Goal: Task Accomplishment & Management: Use online tool/utility

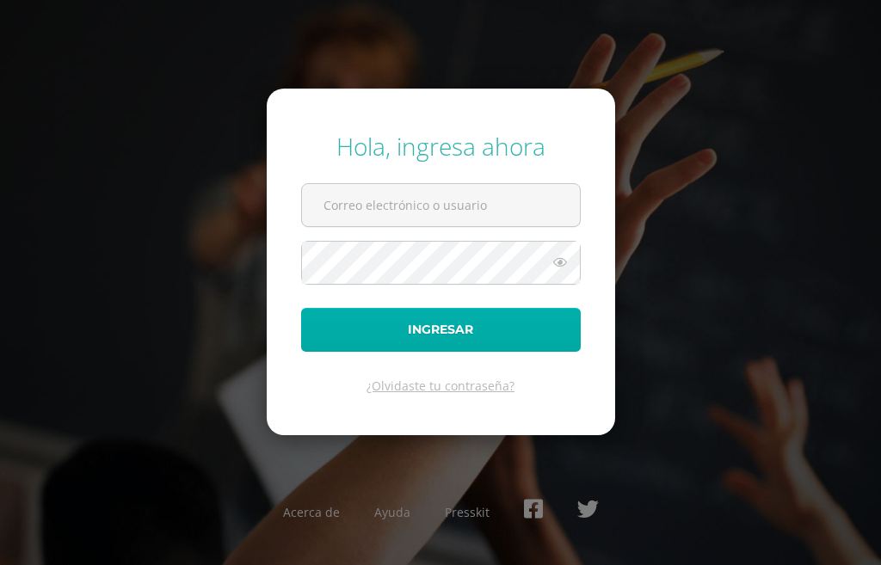
type input "[EMAIL_ADDRESS][DOMAIN_NAME]"
click at [507, 326] on button "Ingresar" at bounding box center [441, 330] width 280 height 44
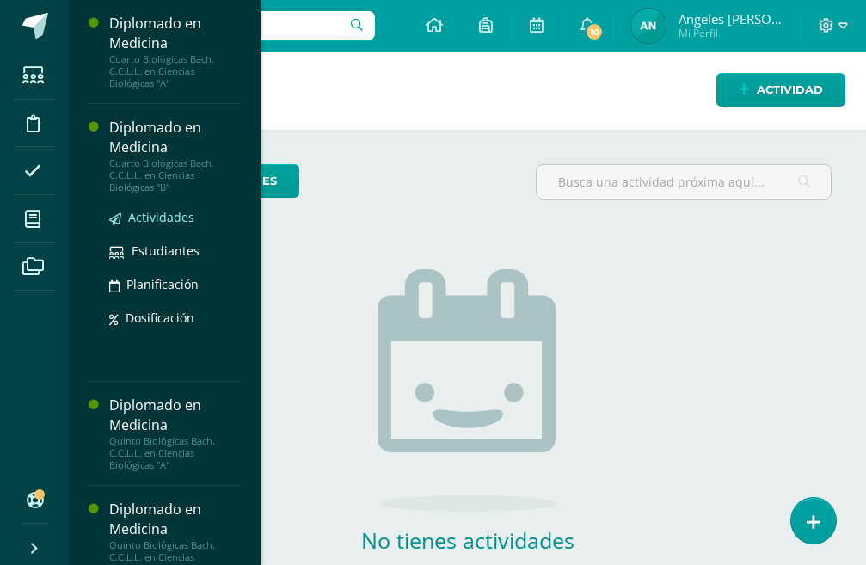
click at [189, 211] on span "Actividades" at bounding box center [161, 217] width 66 height 16
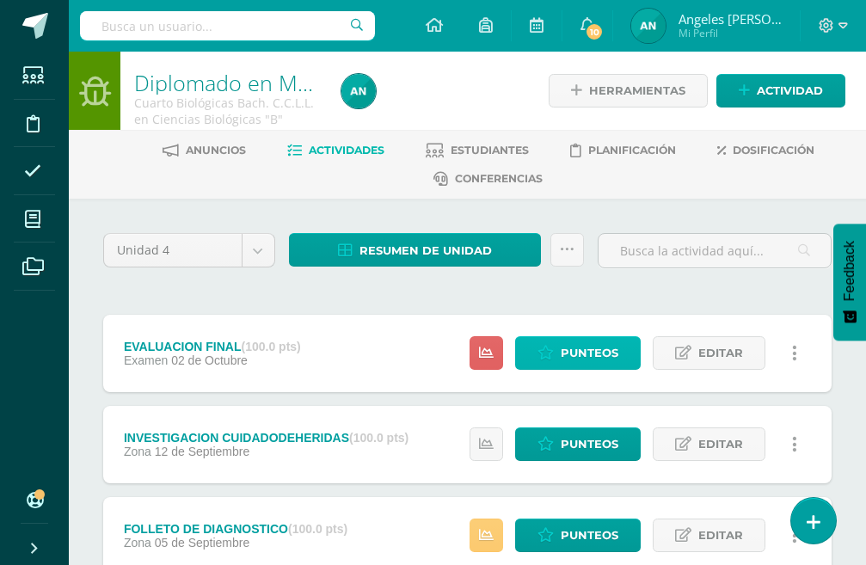
click at [568, 358] on span "Punteos" at bounding box center [590, 353] width 58 height 32
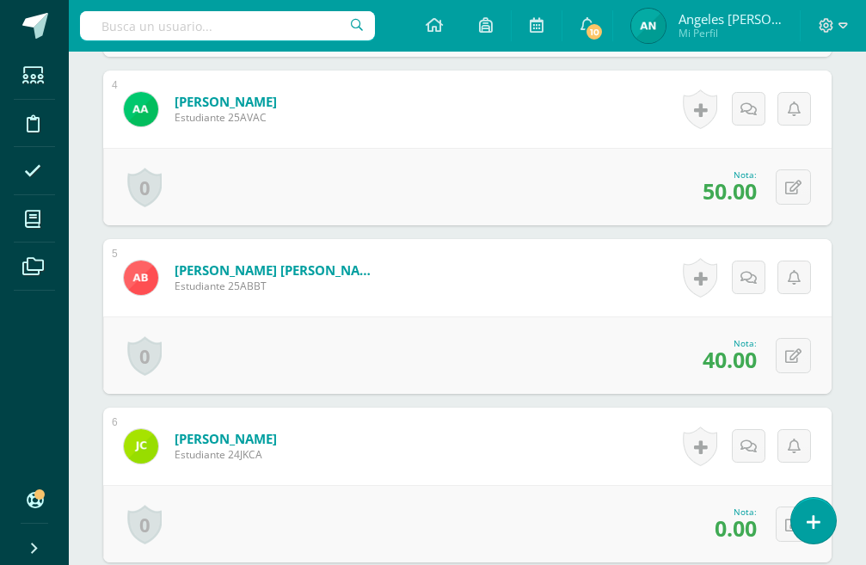
scroll to position [1147, 0]
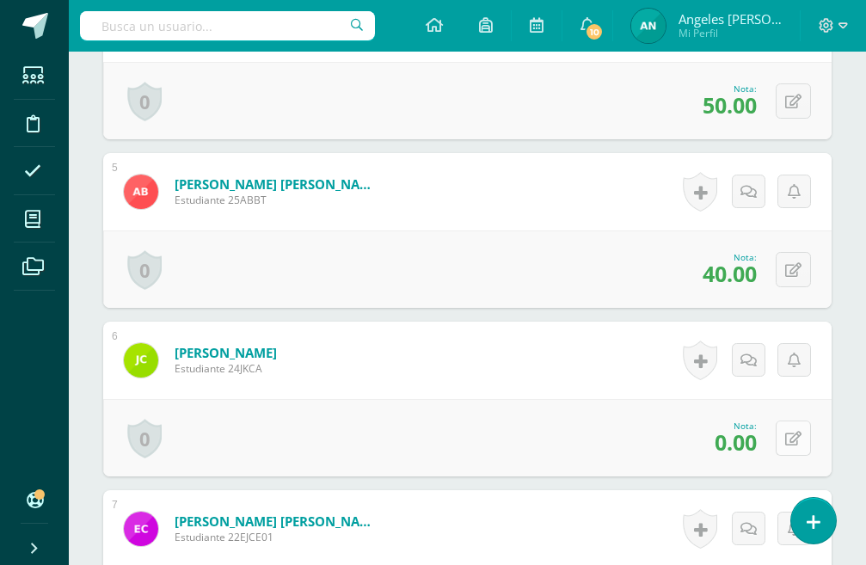
click at [791, 438] on button at bounding box center [793, 438] width 35 height 35
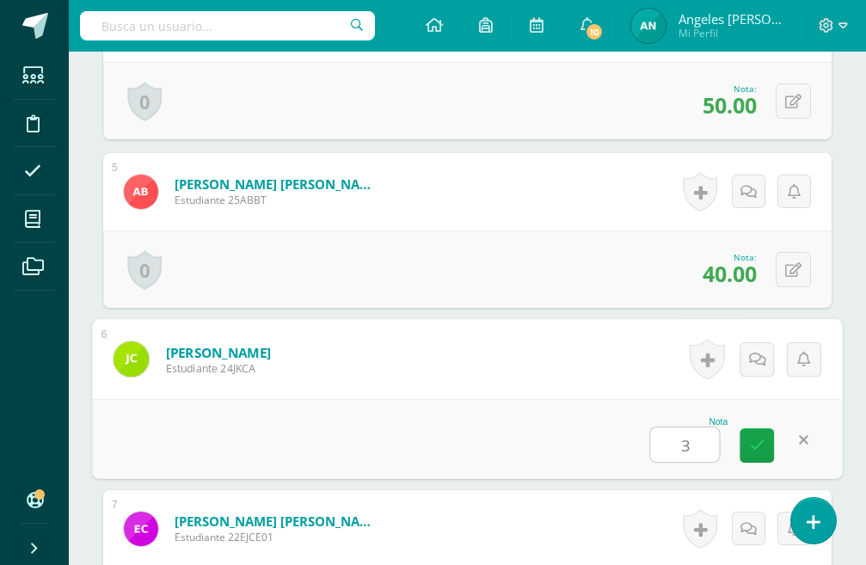
type input "30"
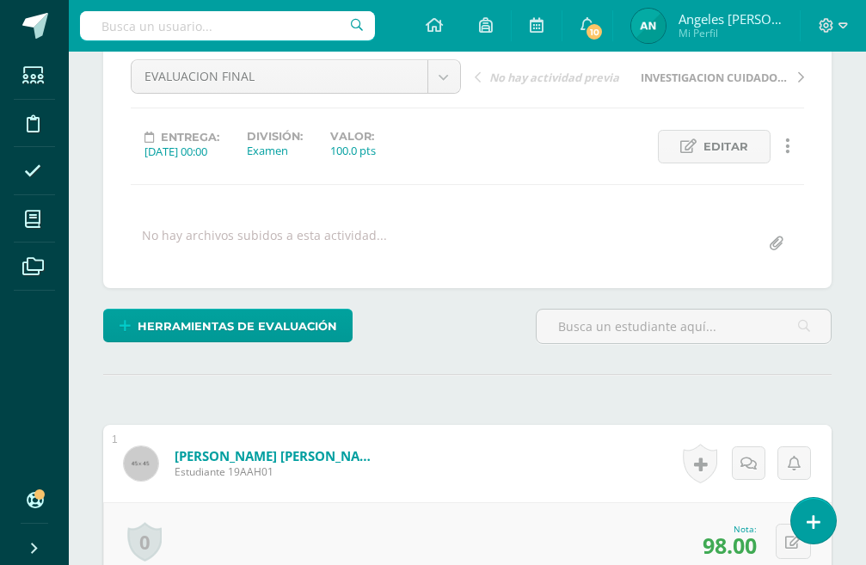
scroll to position [0, 0]
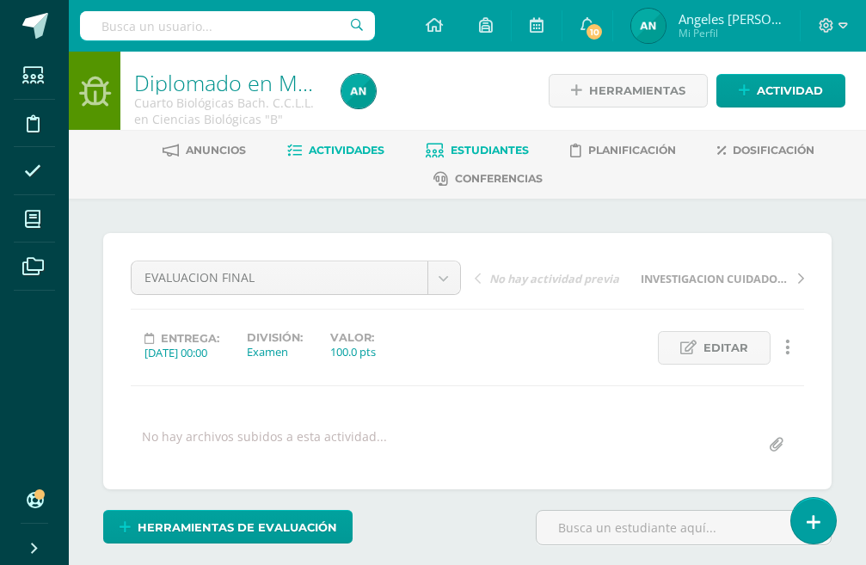
click at [505, 155] on span "Estudiantes" at bounding box center [490, 150] width 78 height 13
